Goal: Navigation & Orientation: Understand site structure

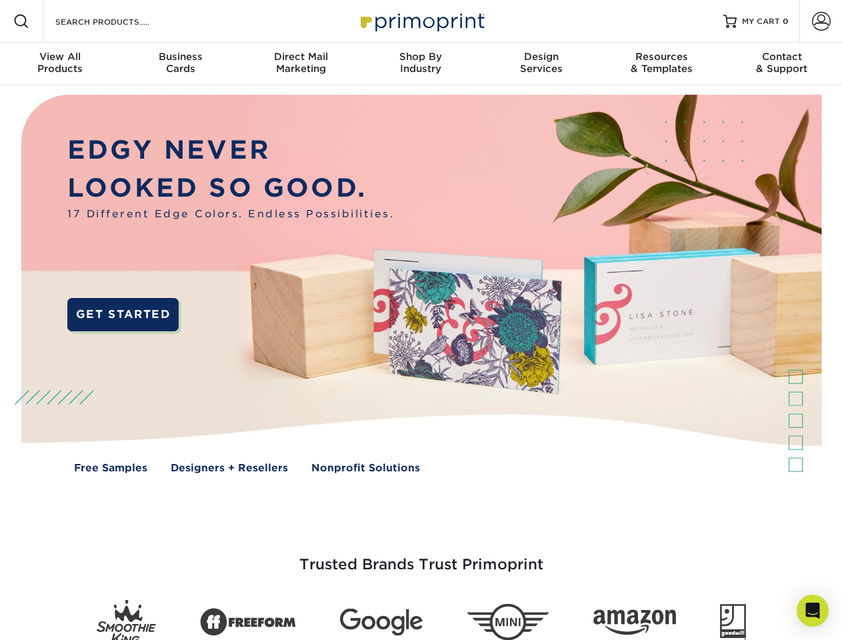
click at [421, 320] on img at bounding box center [420, 293] width 833 height 417
click at [21, 21] on span at bounding box center [21, 21] width 16 height 16
click at [820, 21] on span at bounding box center [821, 21] width 19 height 19
click at [60, 64] on div "View All Products" at bounding box center [60, 63] width 120 height 24
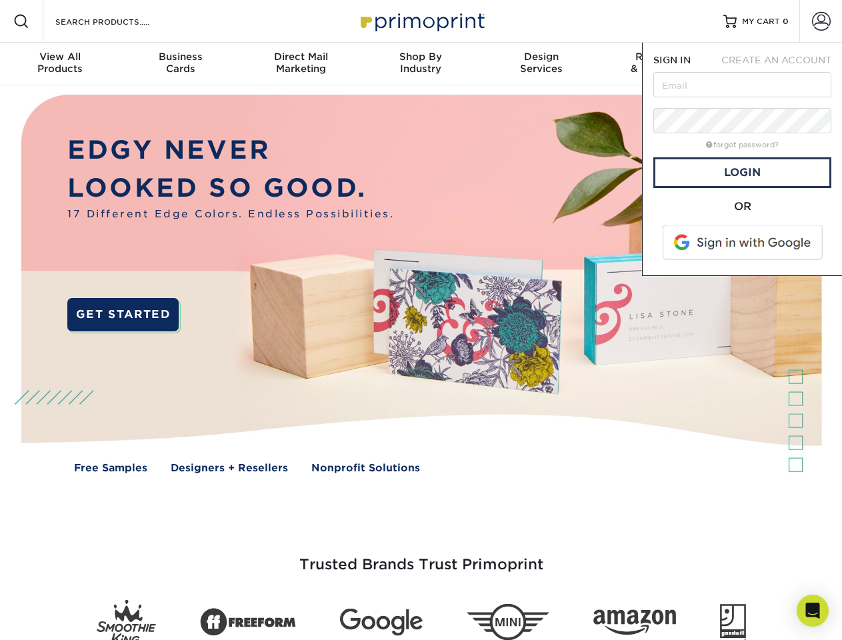
click at [180, 64] on div "Business Cards" at bounding box center [180, 63] width 120 height 24
click at [301, 64] on div "Direct Mail Marketing" at bounding box center [301, 63] width 120 height 24
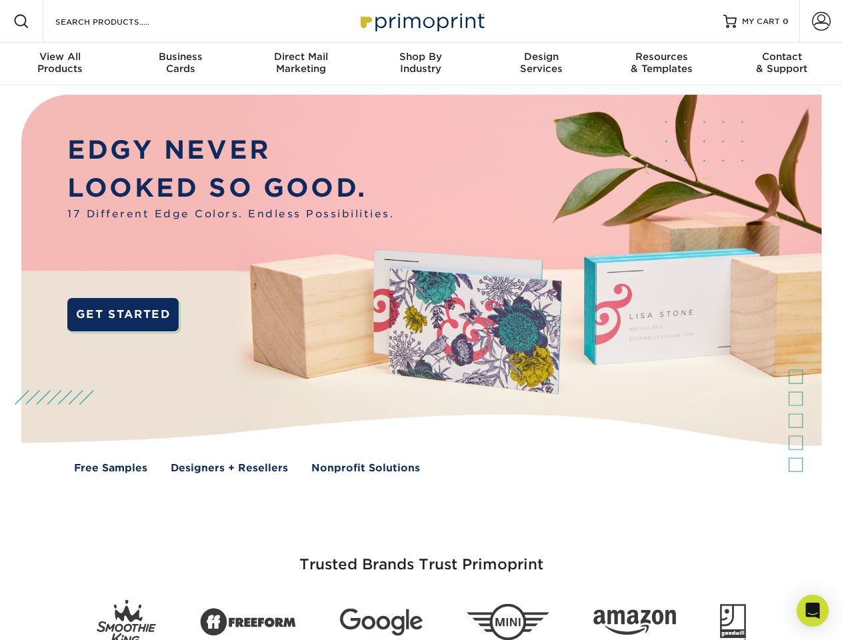
click at [421, 64] on div "Shop By Industry" at bounding box center [421, 63] width 120 height 24
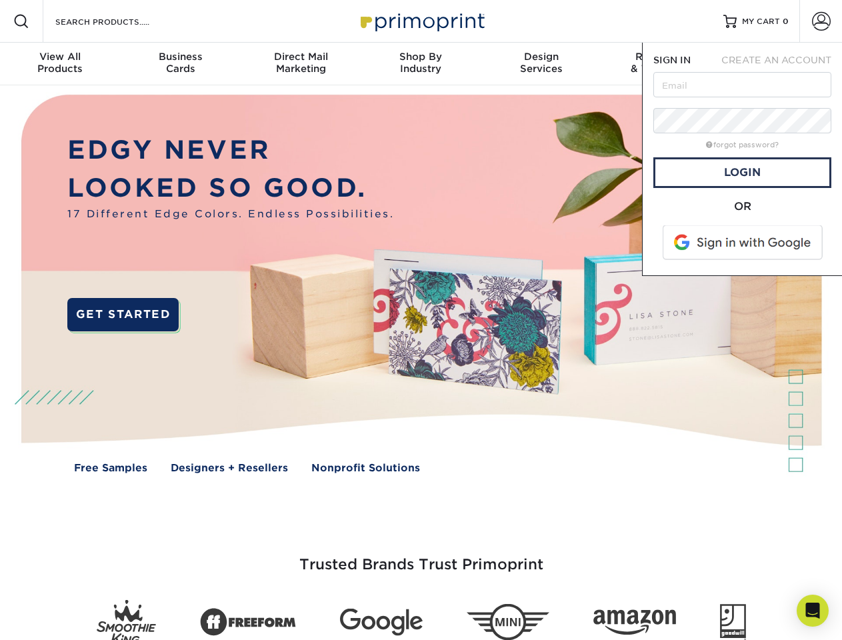
click at [541, 64] on div "Design Services" at bounding box center [541, 63] width 120 height 24
click at [661, 64] on span "SIGN IN" at bounding box center [671, 60] width 37 height 11
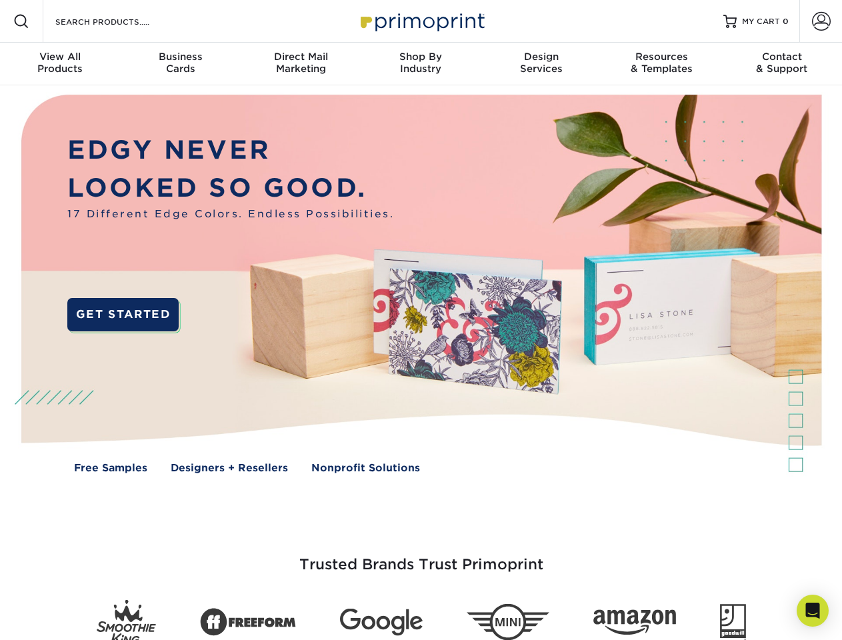
click at [782, 64] on div "Contact & Support" at bounding box center [782, 63] width 120 height 24
